Goal: Task Accomplishment & Management: Manage account settings

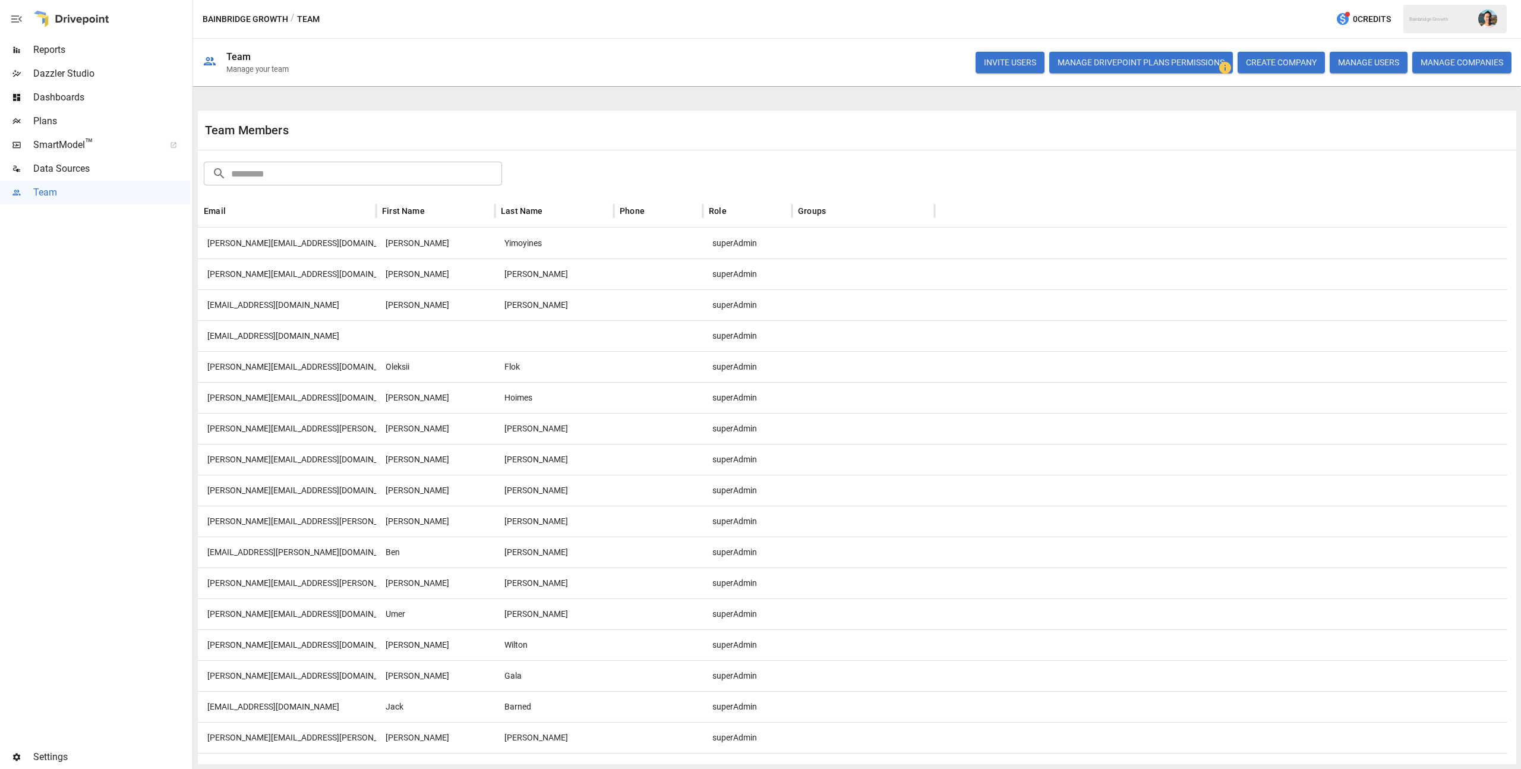
scroll to position [258, 0]
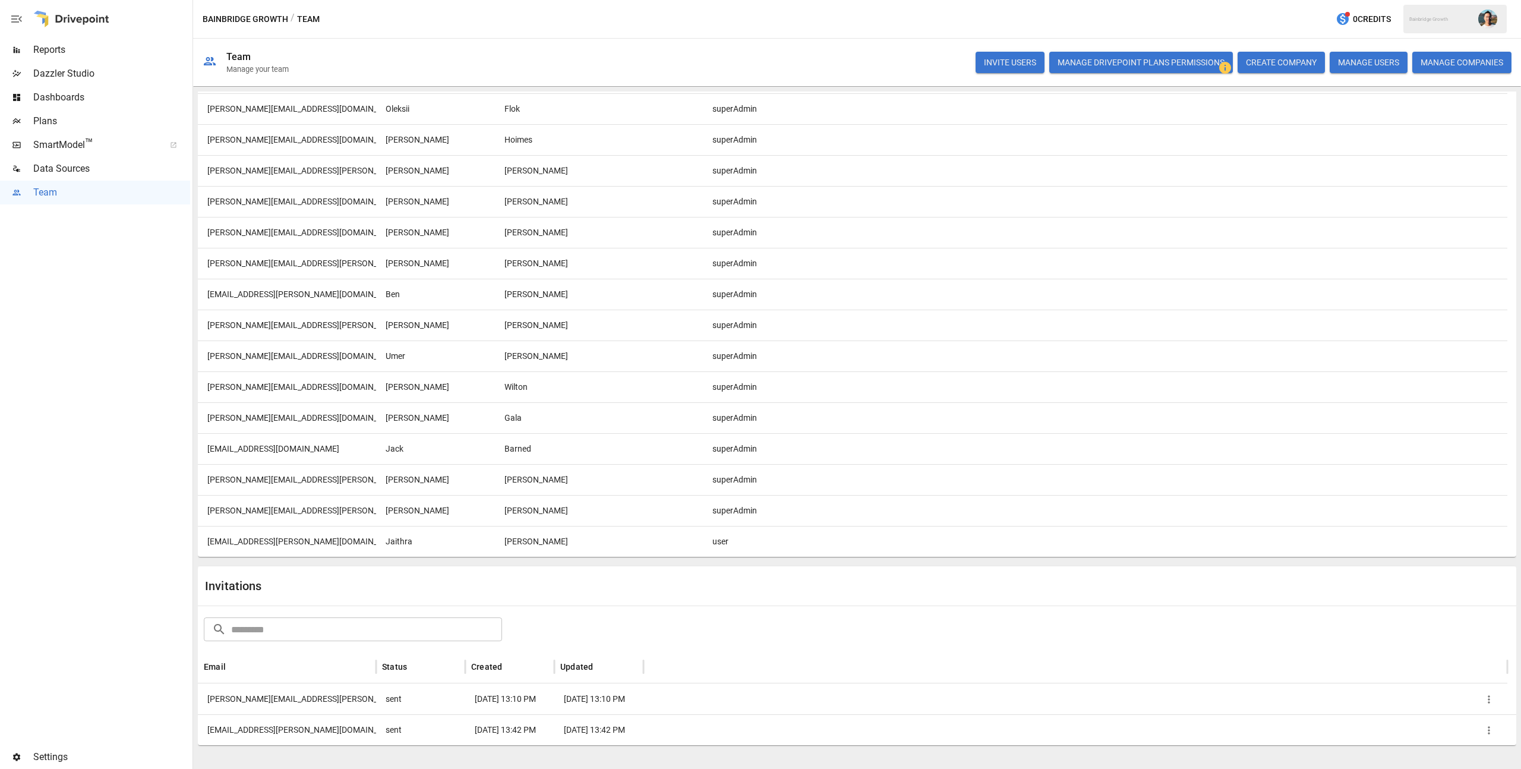
click at [1489, 731] on icon "button" at bounding box center [1489, 730] width 12 height 12
click at [1277, 755] on div at bounding box center [760, 384] width 1521 height 769
click at [727, 535] on div "user" at bounding box center [747, 541] width 89 height 31
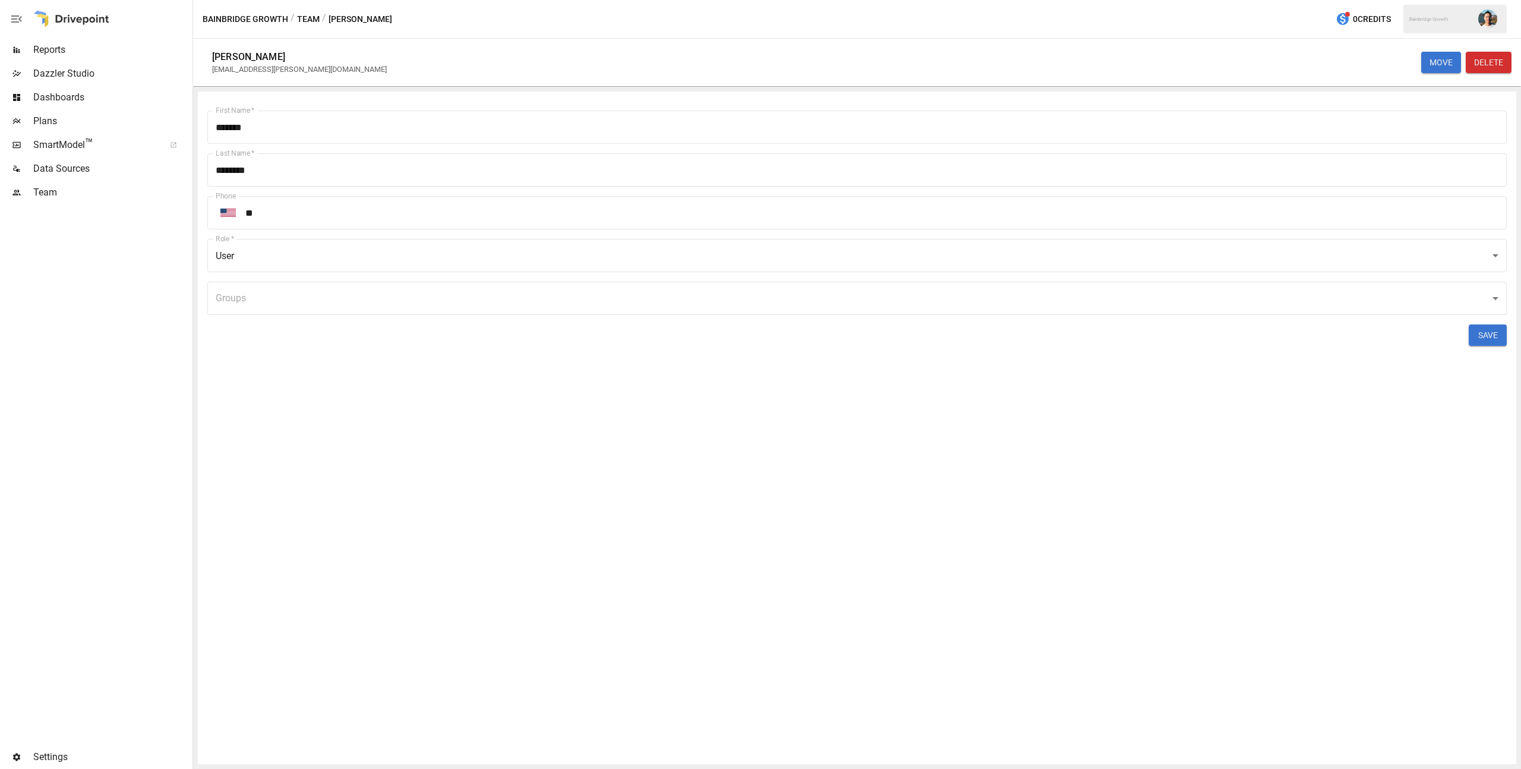
click at [970, 0] on body "Reports Dazzler Studio Dashboards Plans SmartModel ™ Data Sources Team Settings…" at bounding box center [760, 0] width 1521 height 0
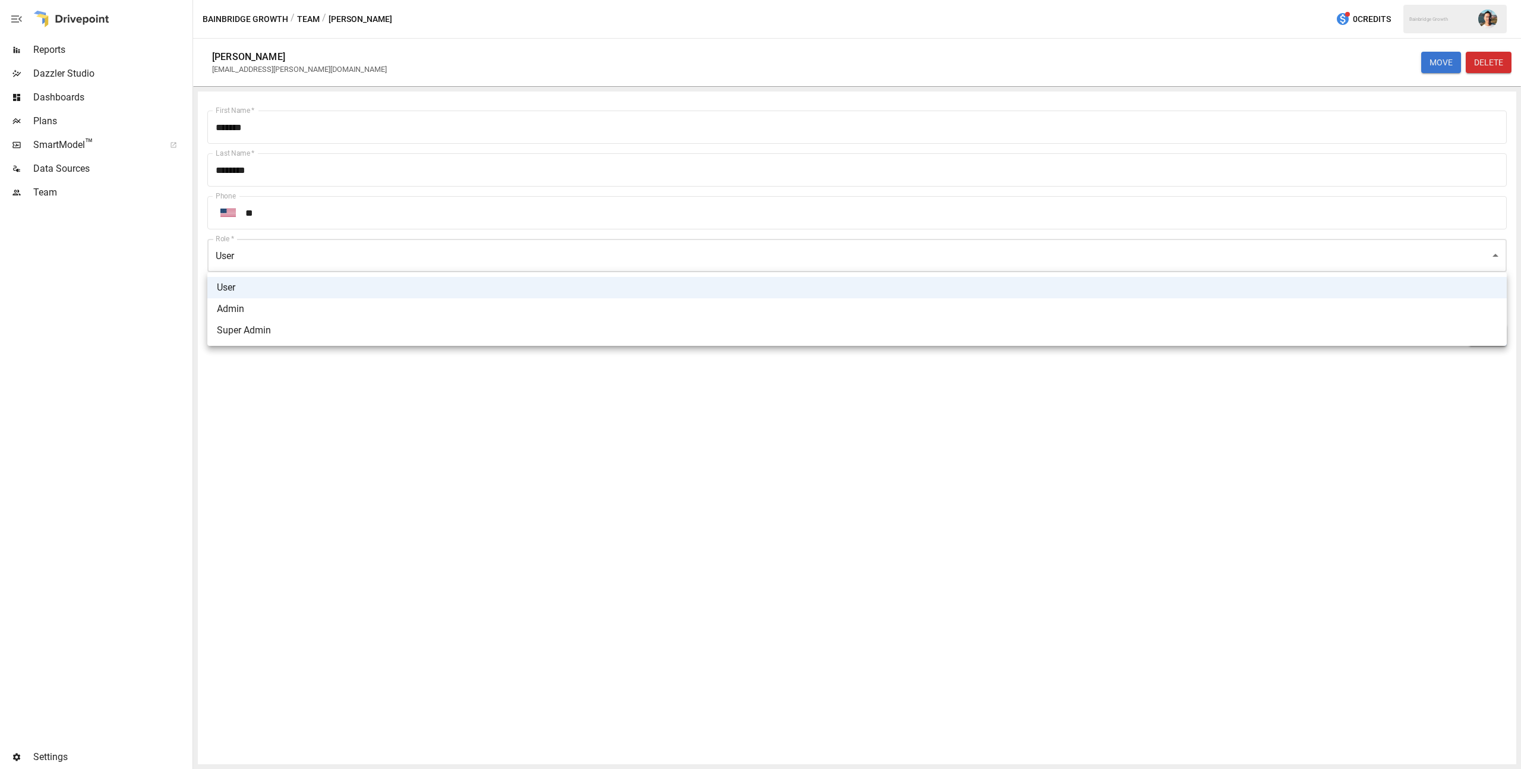
click at [927, 336] on li "Super Admin" at bounding box center [857, 330] width 1300 height 21
type input "**********"
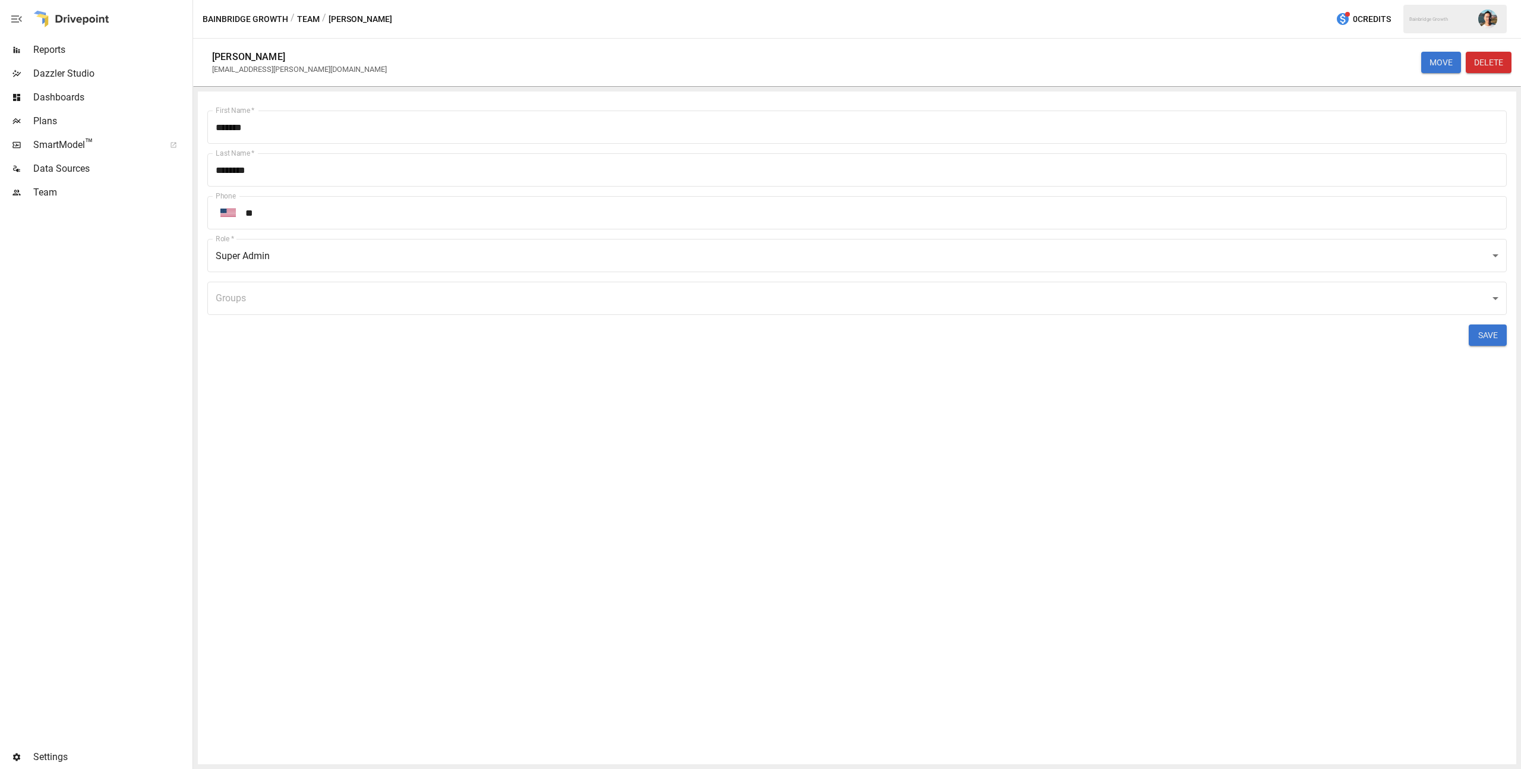
drag, startPoint x: 1489, startPoint y: 336, endPoint x: 1269, endPoint y: 379, distance: 223.9
click at [1269, 379] on div "**********" at bounding box center [857, 428] width 1319 height 673
click at [1486, 333] on button "SAVE" at bounding box center [1488, 335] width 38 height 21
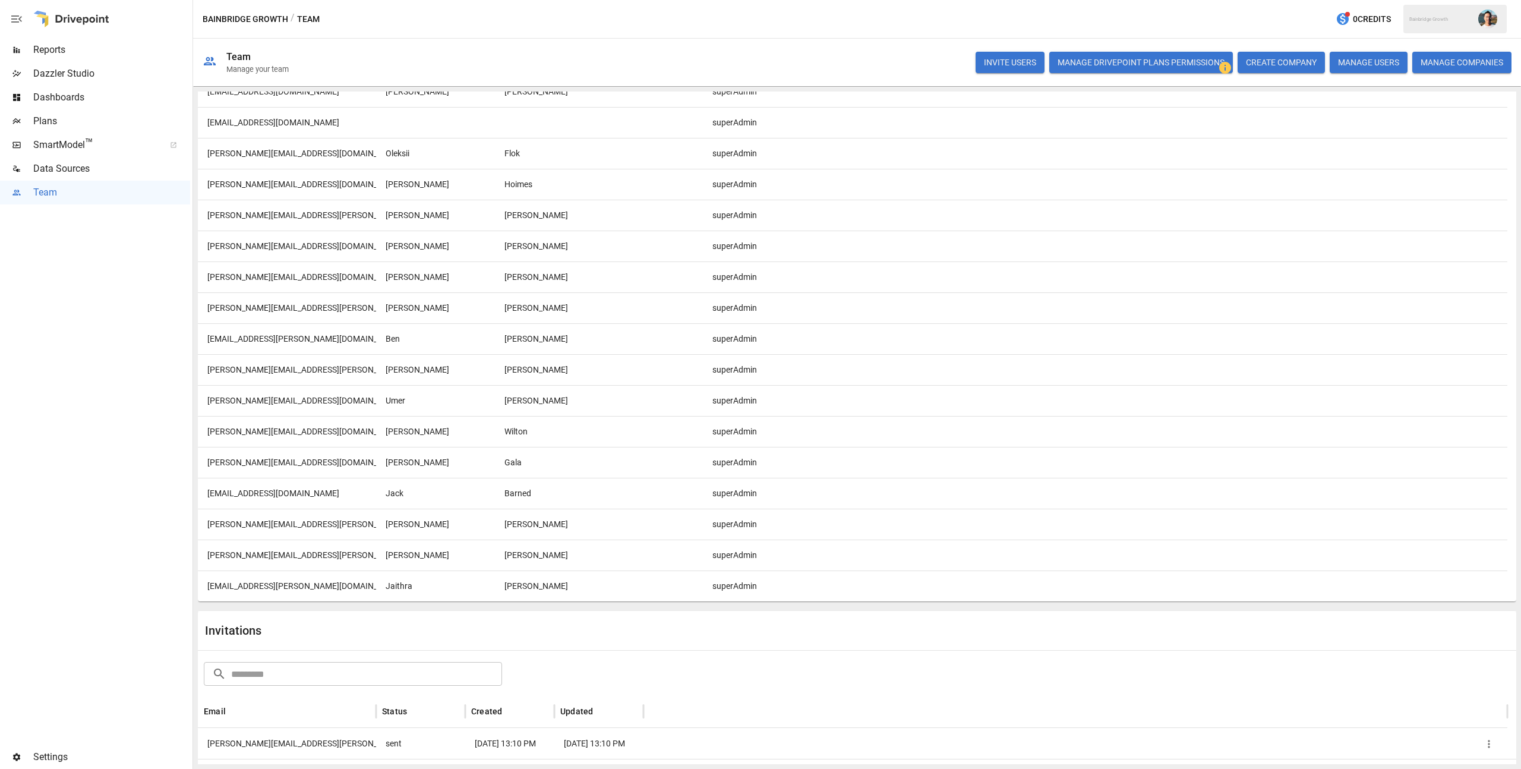
scroll to position [258, 0]
